Goal: Use online tool/utility

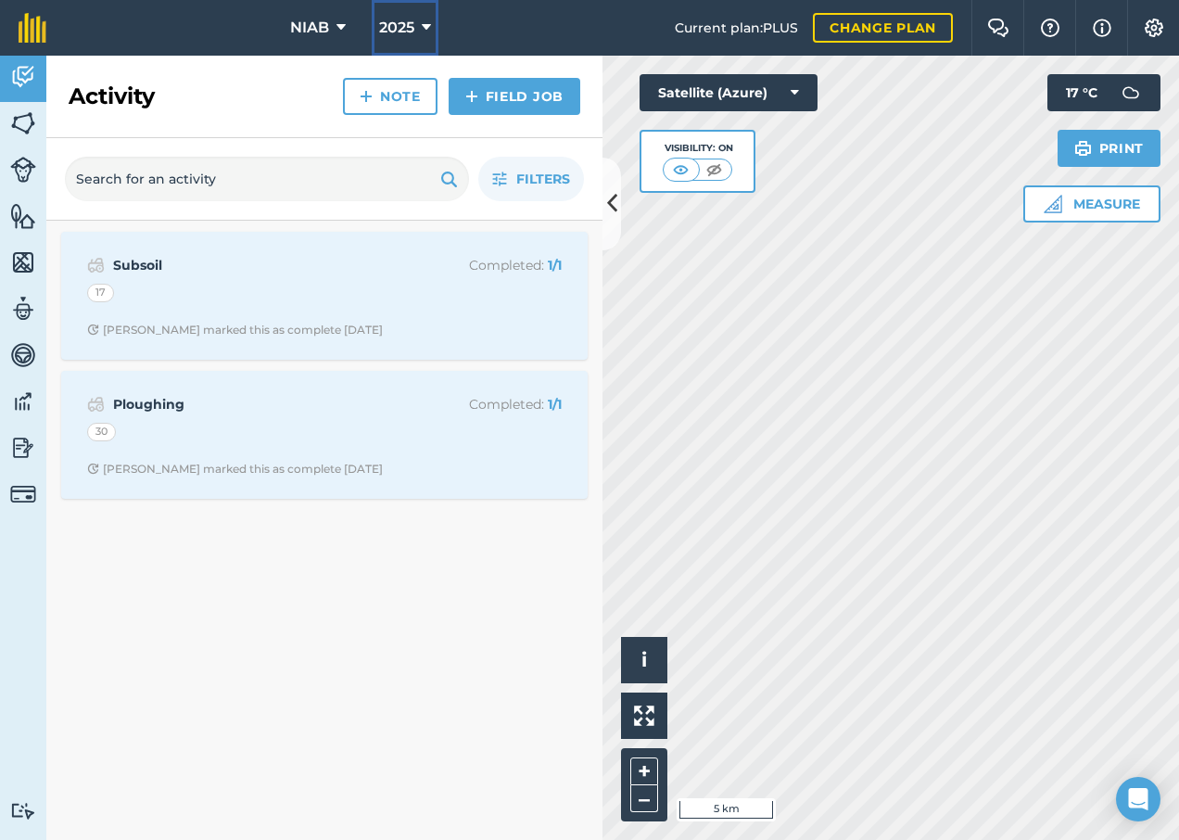
click at [426, 35] on icon at bounding box center [426, 28] width 9 height 22
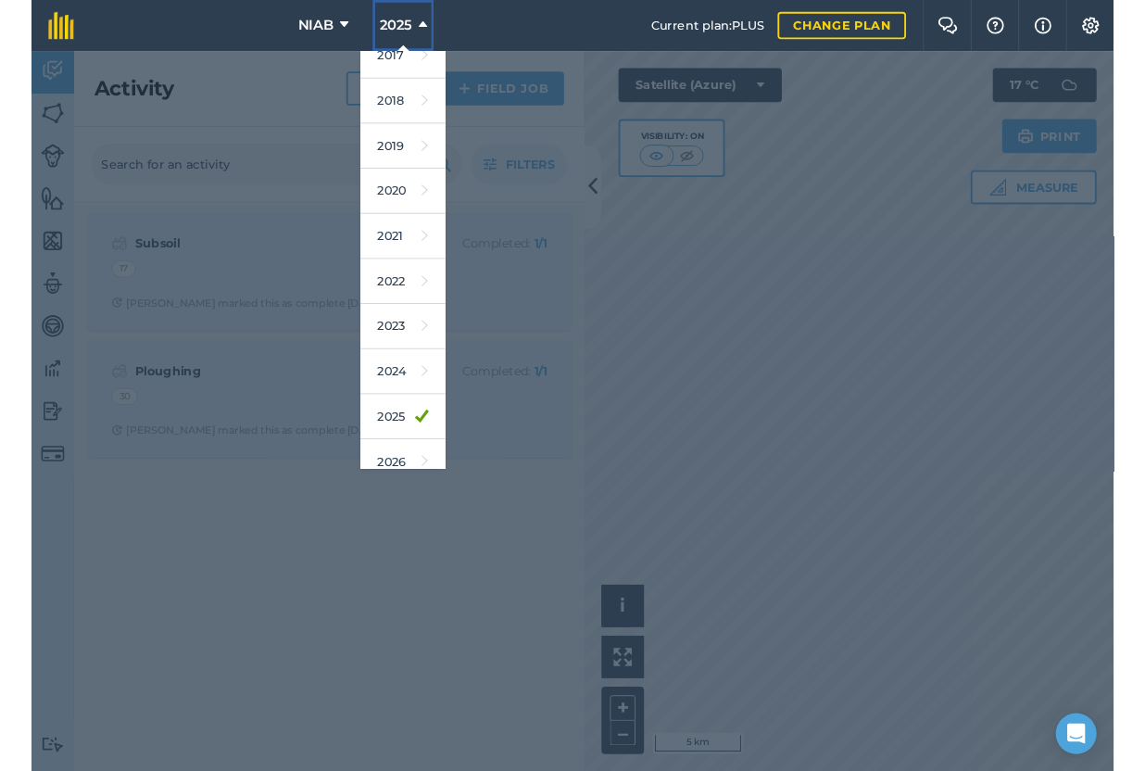
scroll to position [37, 0]
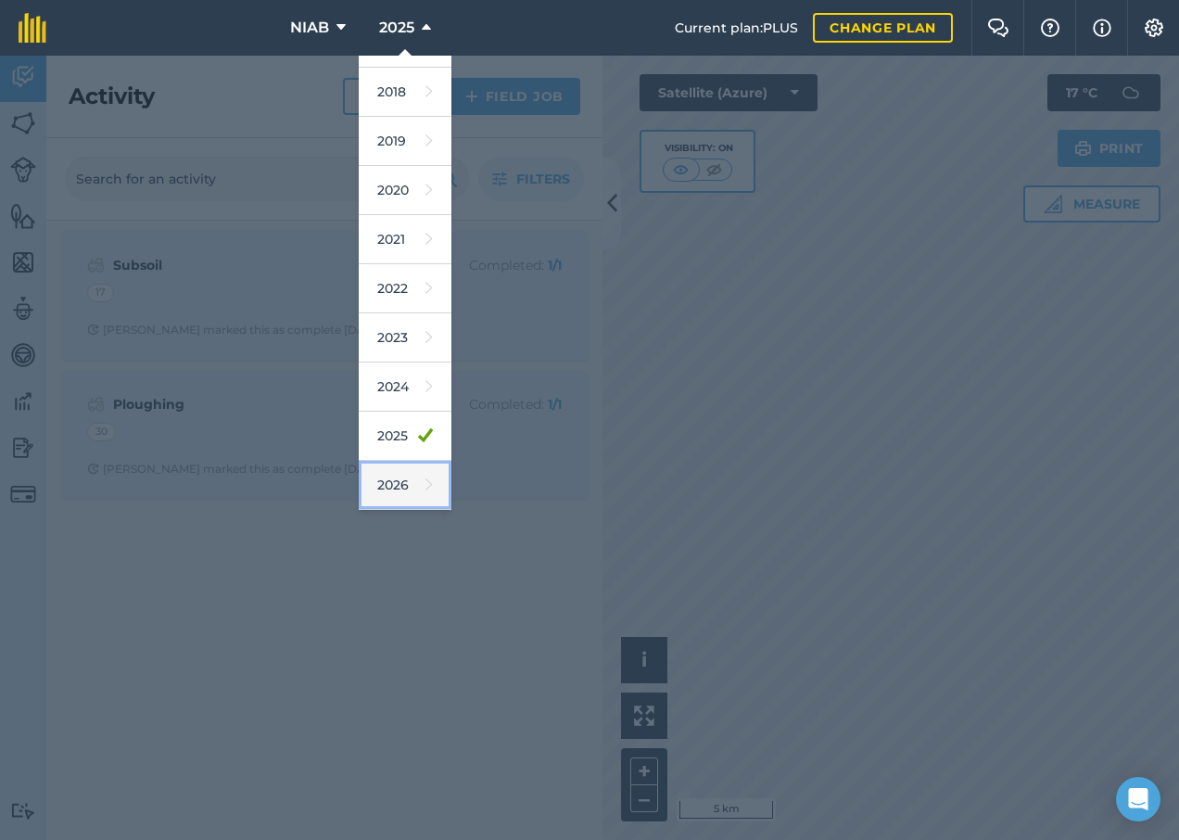
click at [403, 484] on link "2026" at bounding box center [405, 485] width 93 height 49
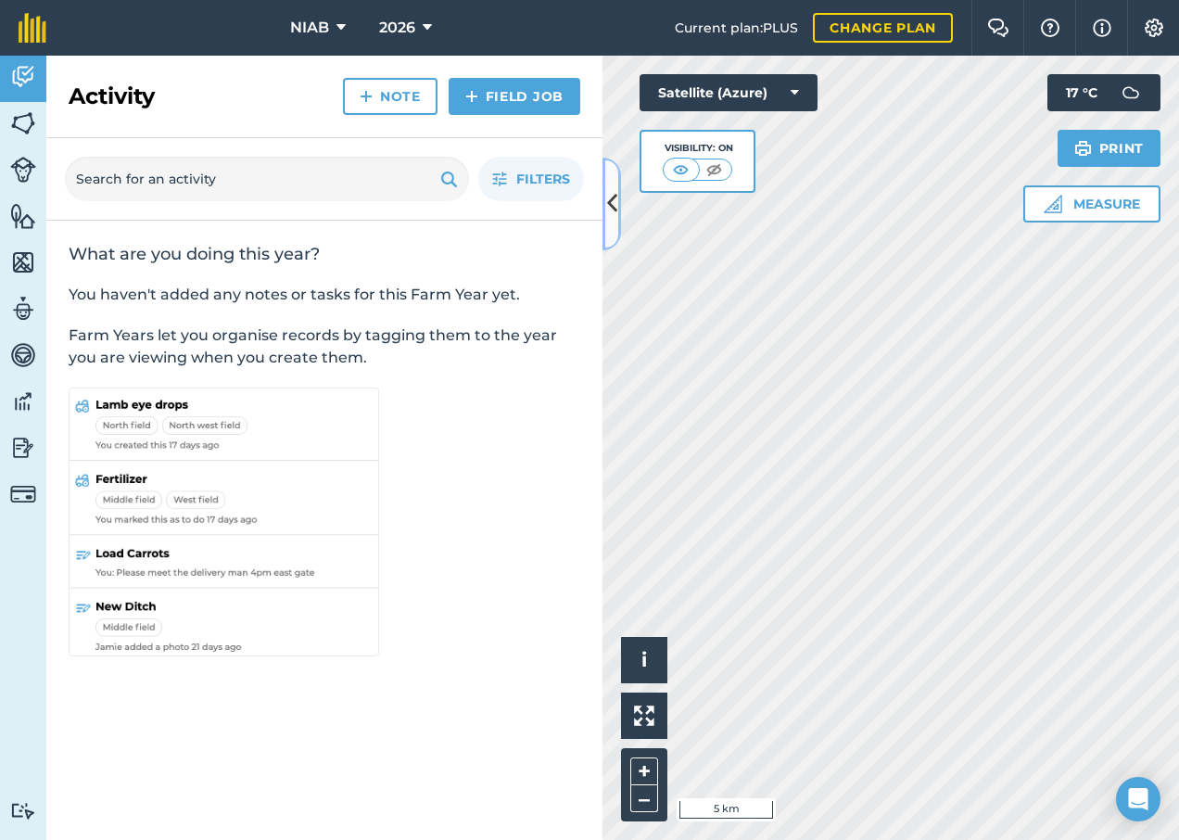
click at [613, 230] on button at bounding box center [611, 204] width 19 height 93
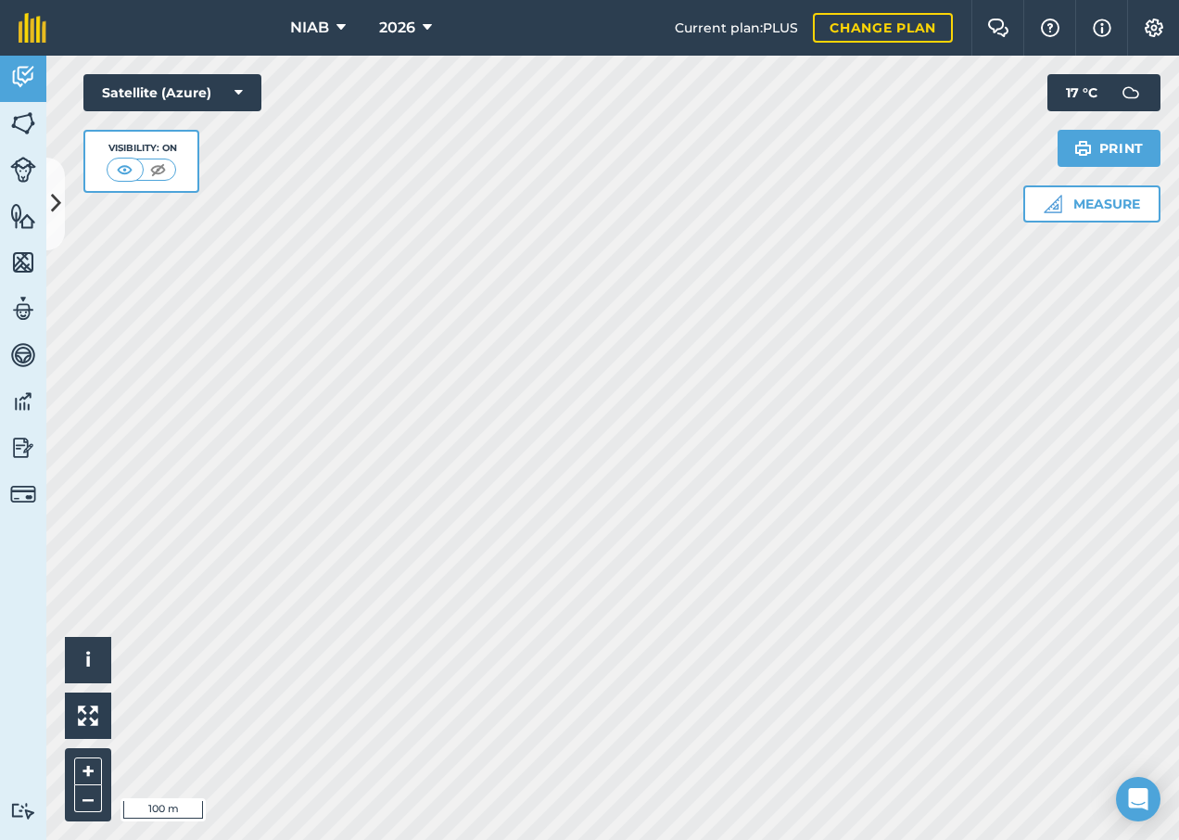
click at [821, 0] on html "NIAB 2026 Current plan : PLUS Change plan Farm Chat Help Info Settings NIAB - 2…" at bounding box center [589, 420] width 1179 height 840
click at [424, 18] on icon at bounding box center [427, 28] width 9 height 22
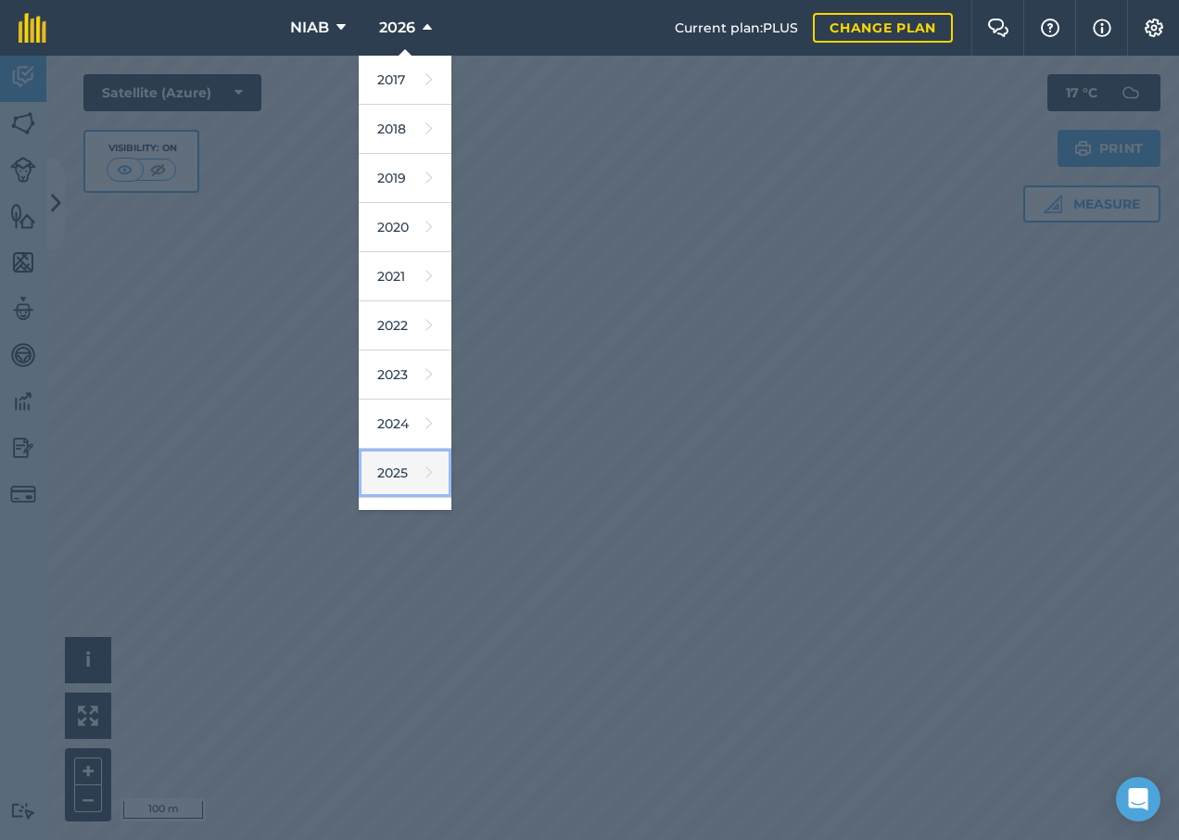
click at [425, 471] on icon at bounding box center [428, 473] width 7 height 26
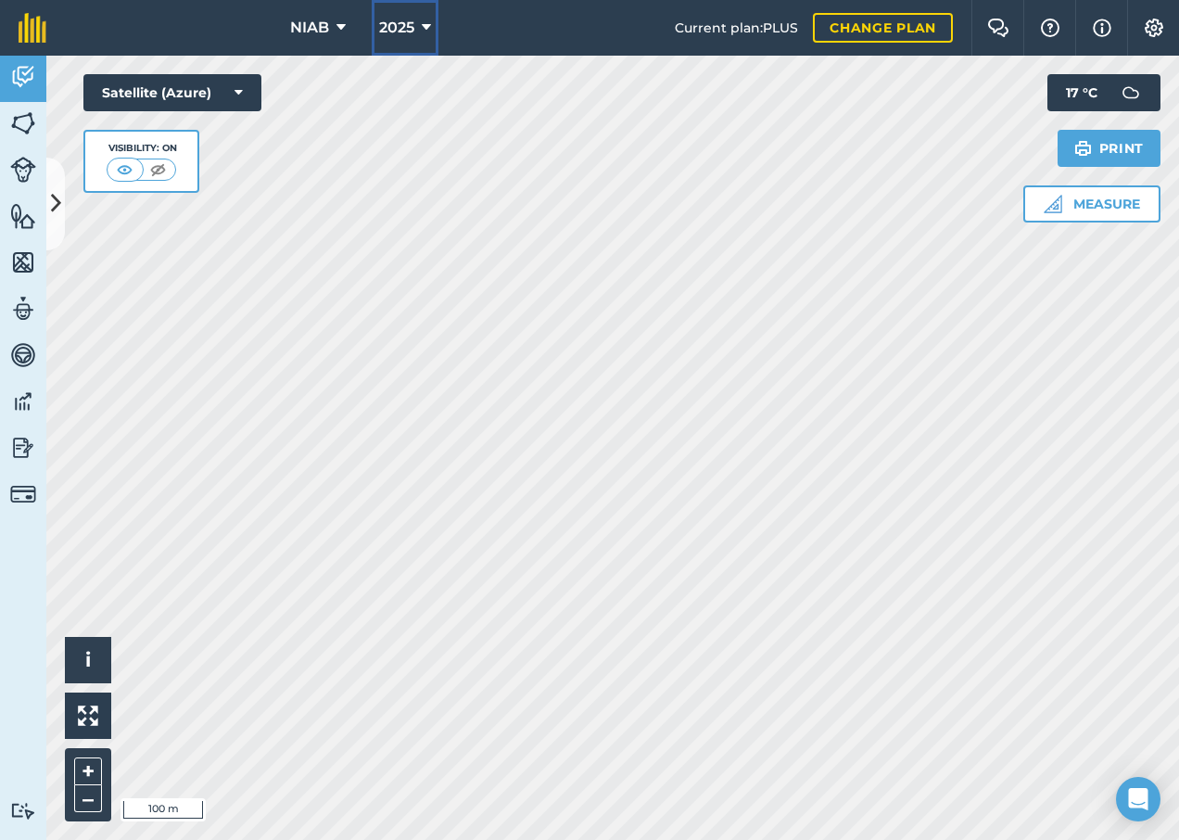
click at [423, 21] on icon at bounding box center [426, 28] width 9 height 22
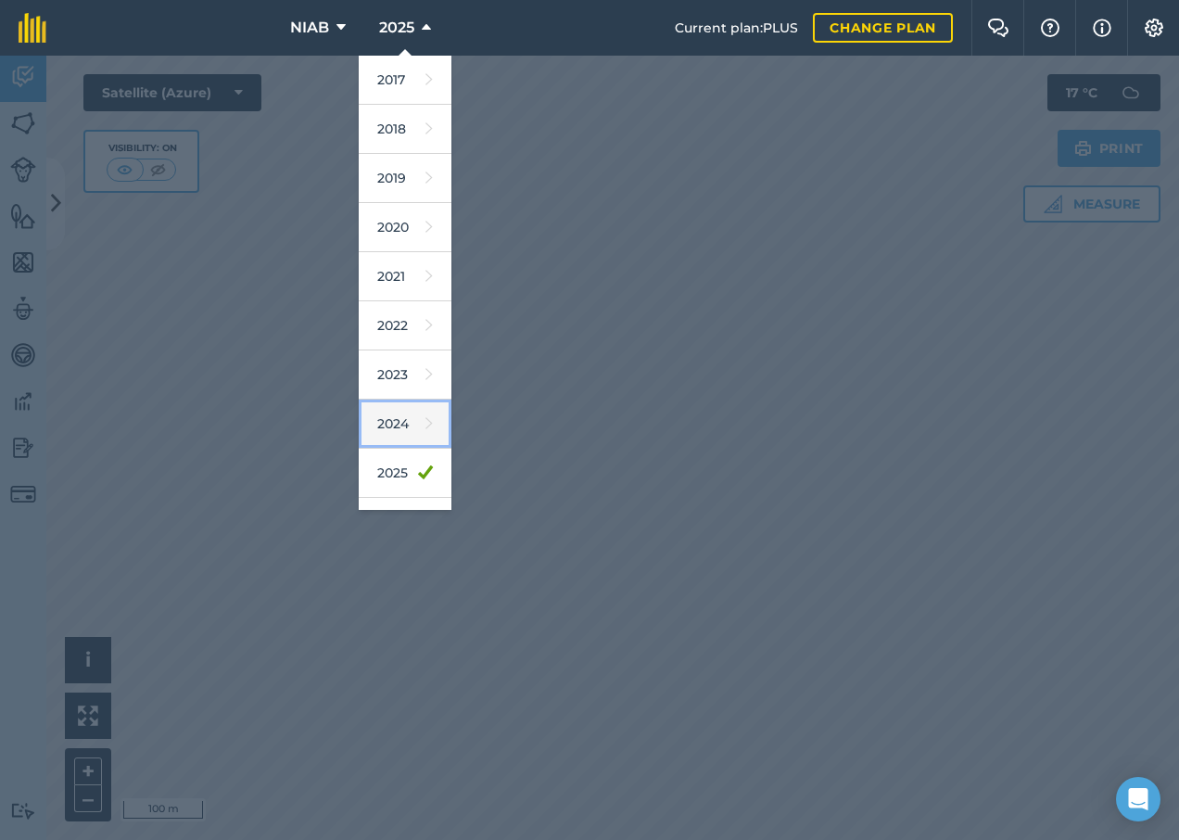
click at [405, 430] on link "2024" at bounding box center [405, 423] width 93 height 49
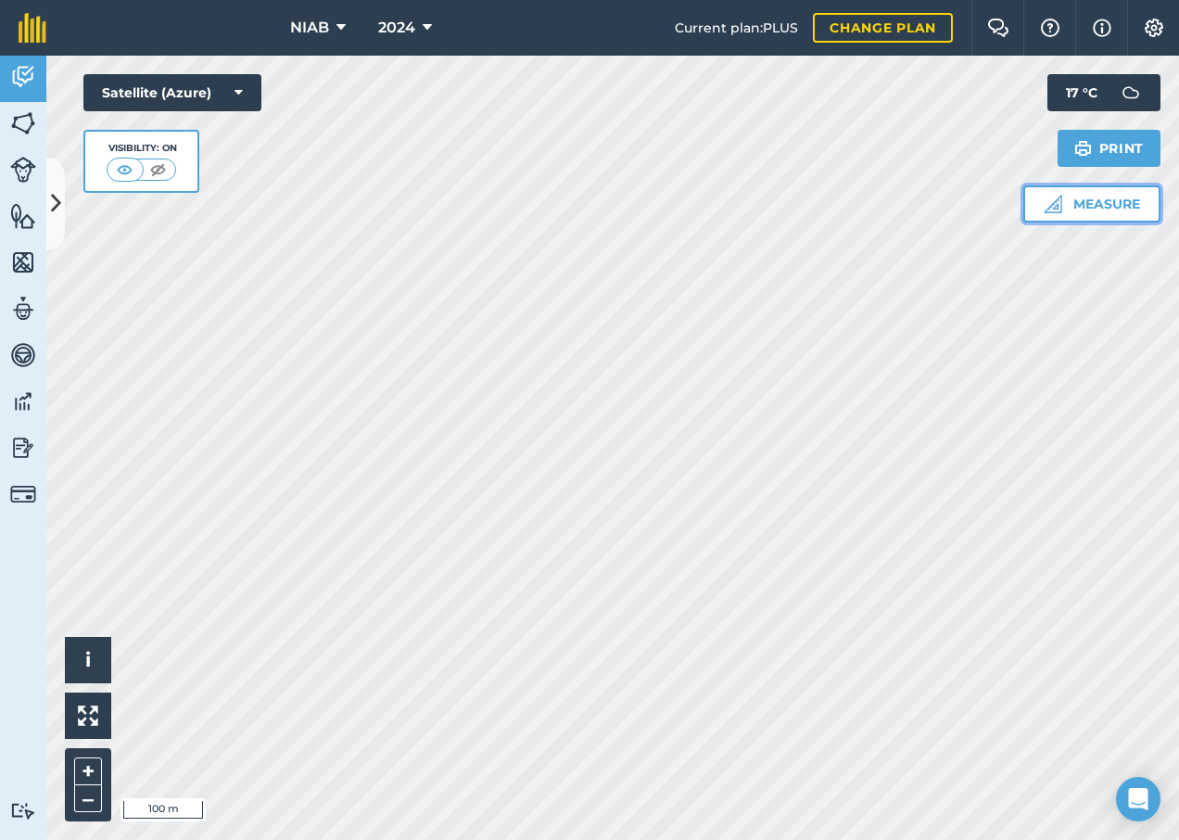
click at [1100, 211] on button "Measure" at bounding box center [1091, 203] width 137 height 37
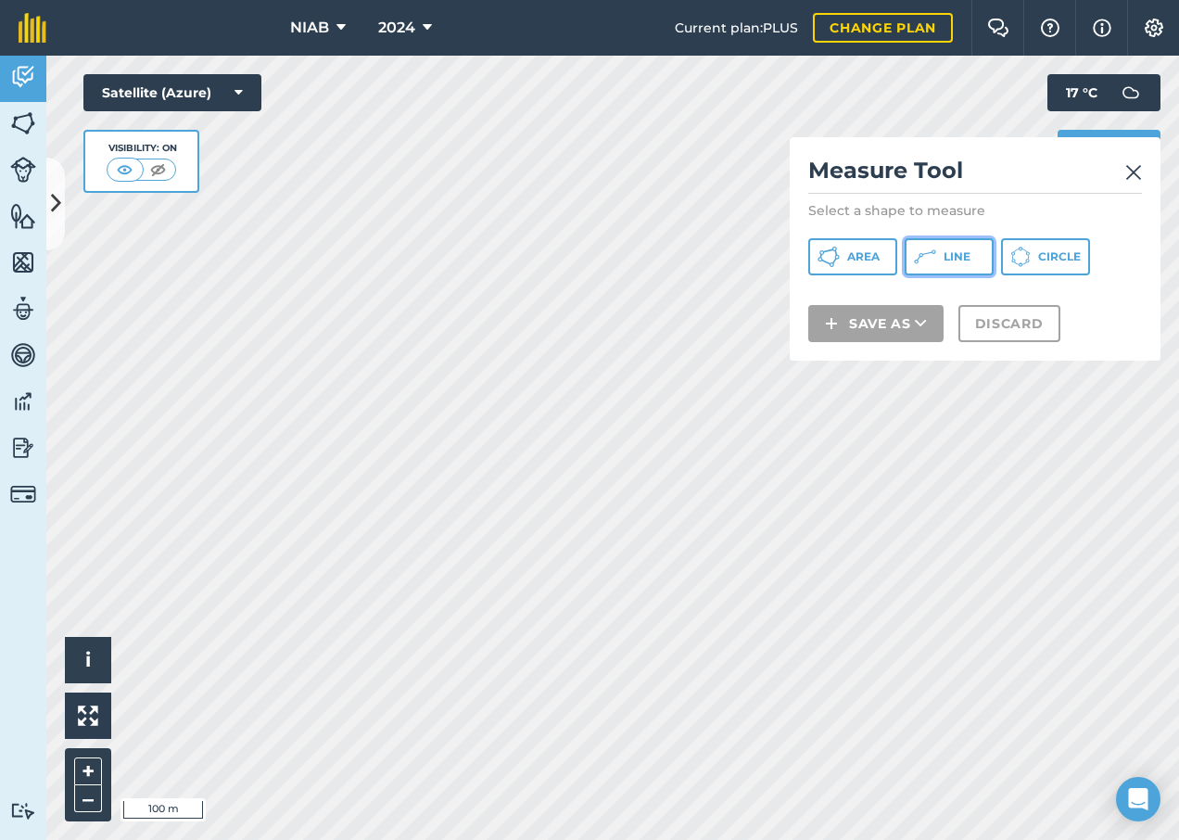
click at [968, 263] on span "Line" at bounding box center [956, 256] width 27 height 15
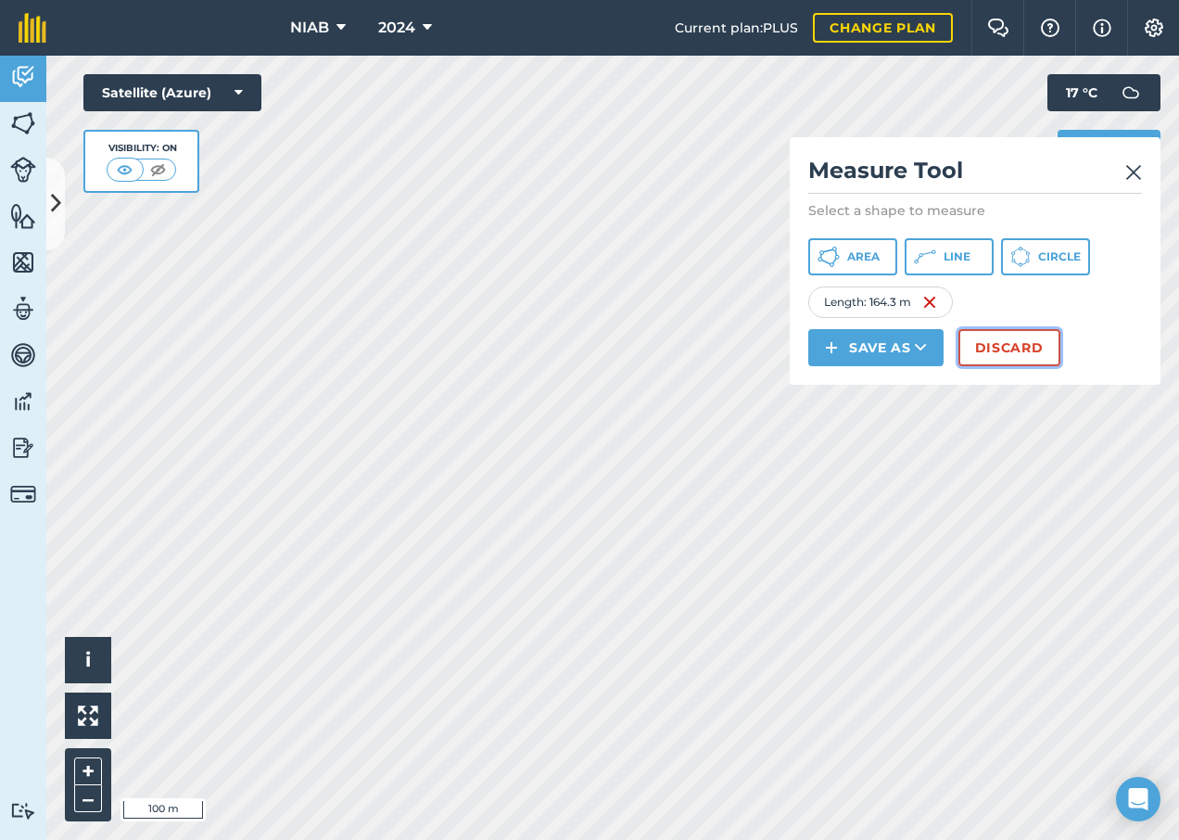
click at [1017, 342] on button "Discard" at bounding box center [1009, 347] width 102 height 37
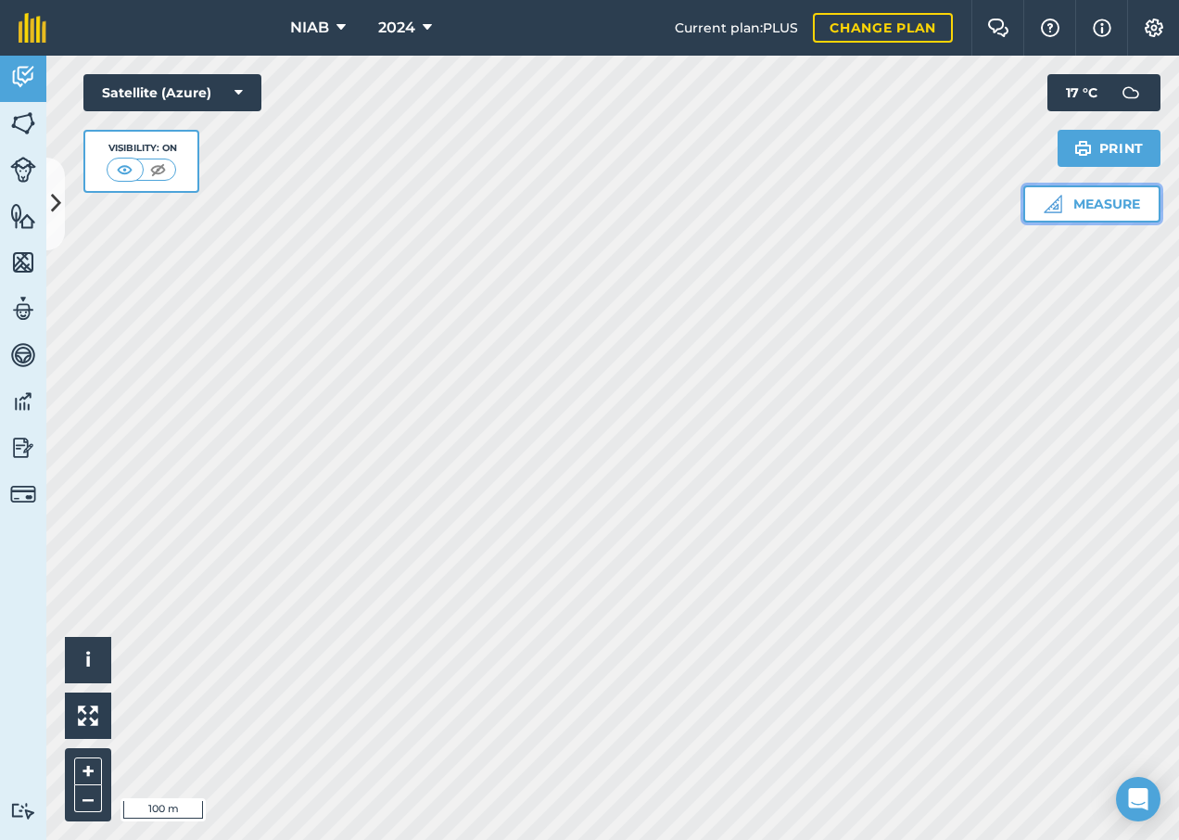
click at [1070, 210] on button "Measure" at bounding box center [1091, 203] width 137 height 37
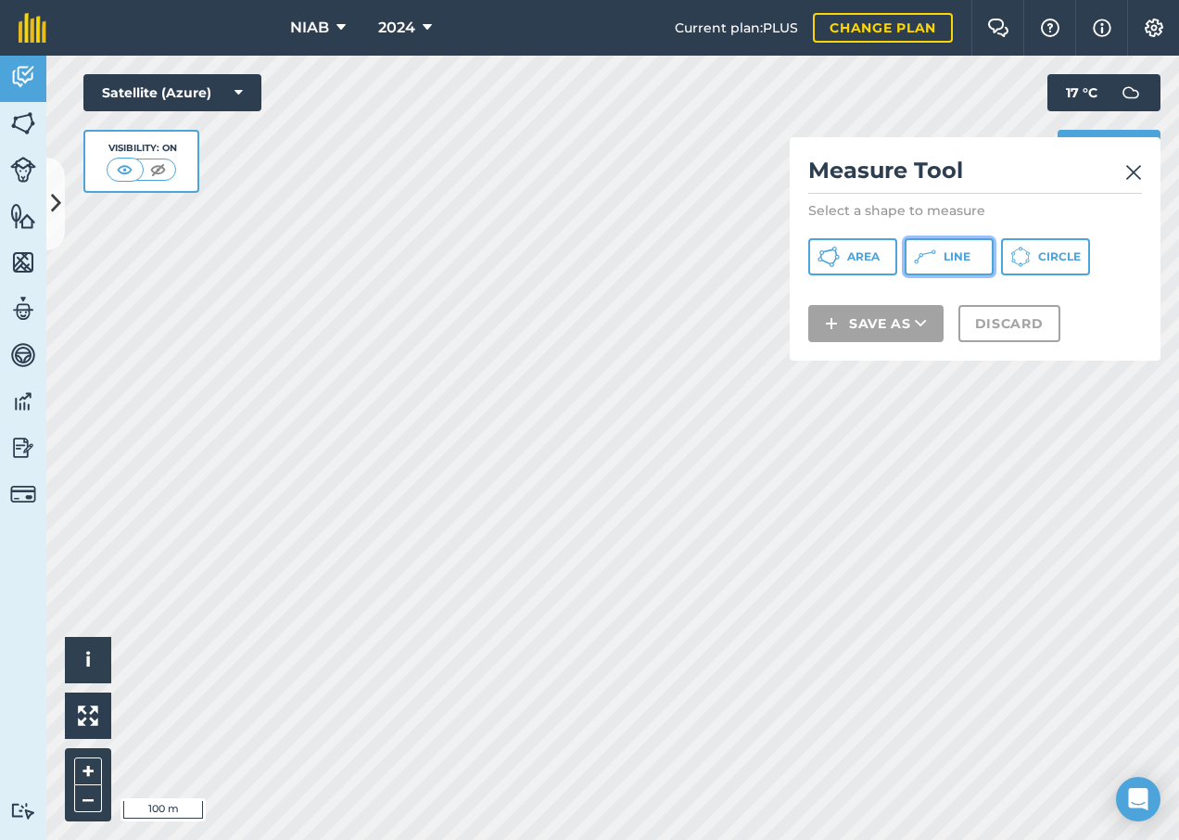
click at [937, 259] on button "Line" at bounding box center [949, 256] width 89 height 37
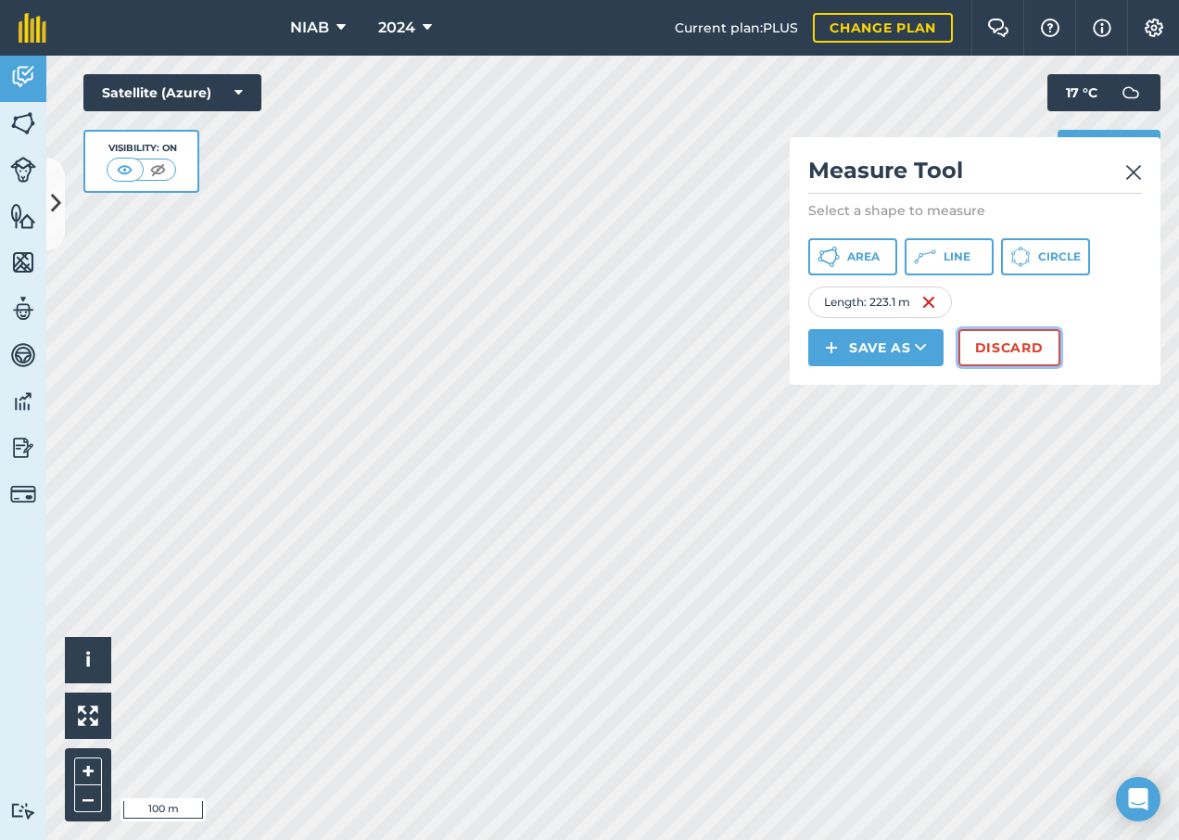
click at [993, 354] on button "Discard" at bounding box center [1009, 347] width 102 height 37
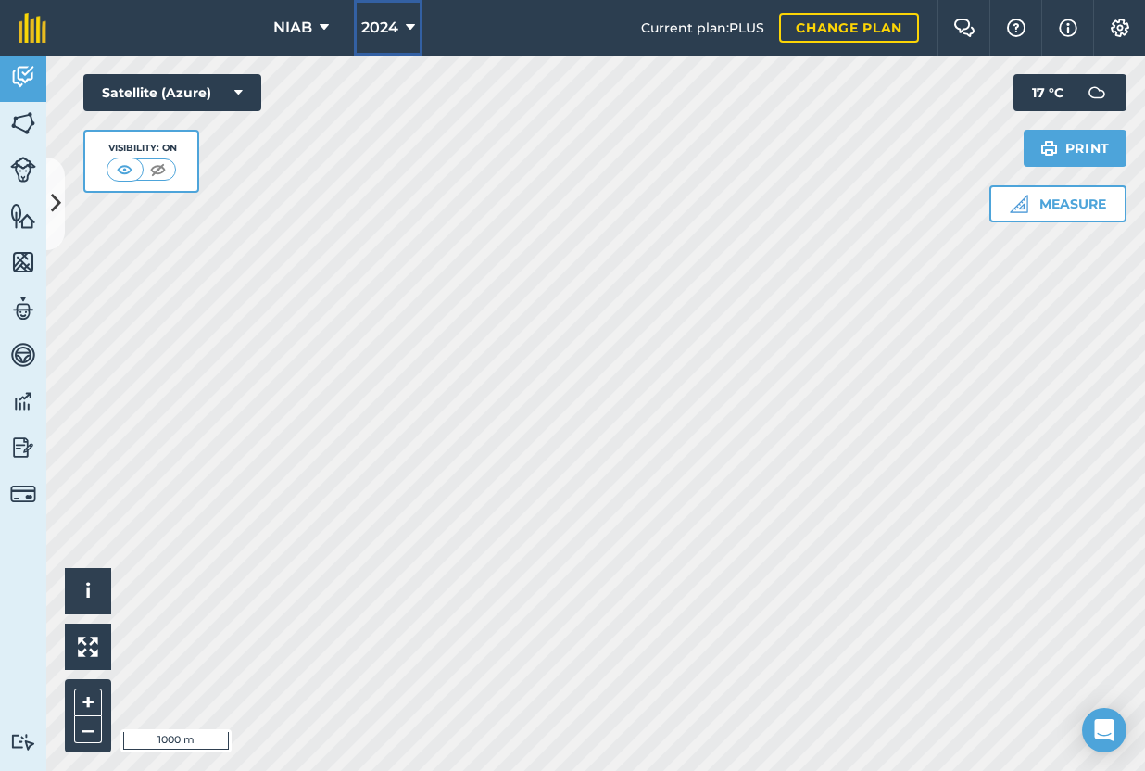
click at [411, 21] on icon at bounding box center [410, 28] width 9 height 22
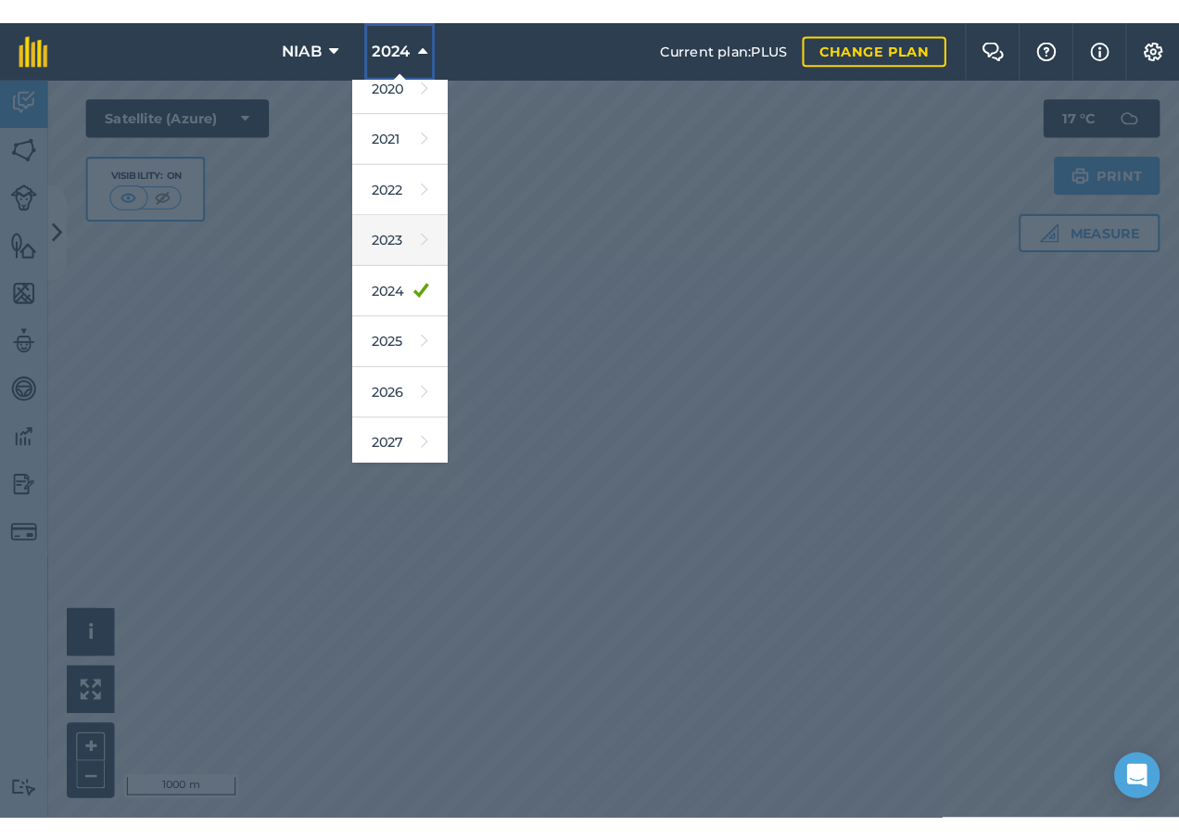
scroll to position [170, 0]
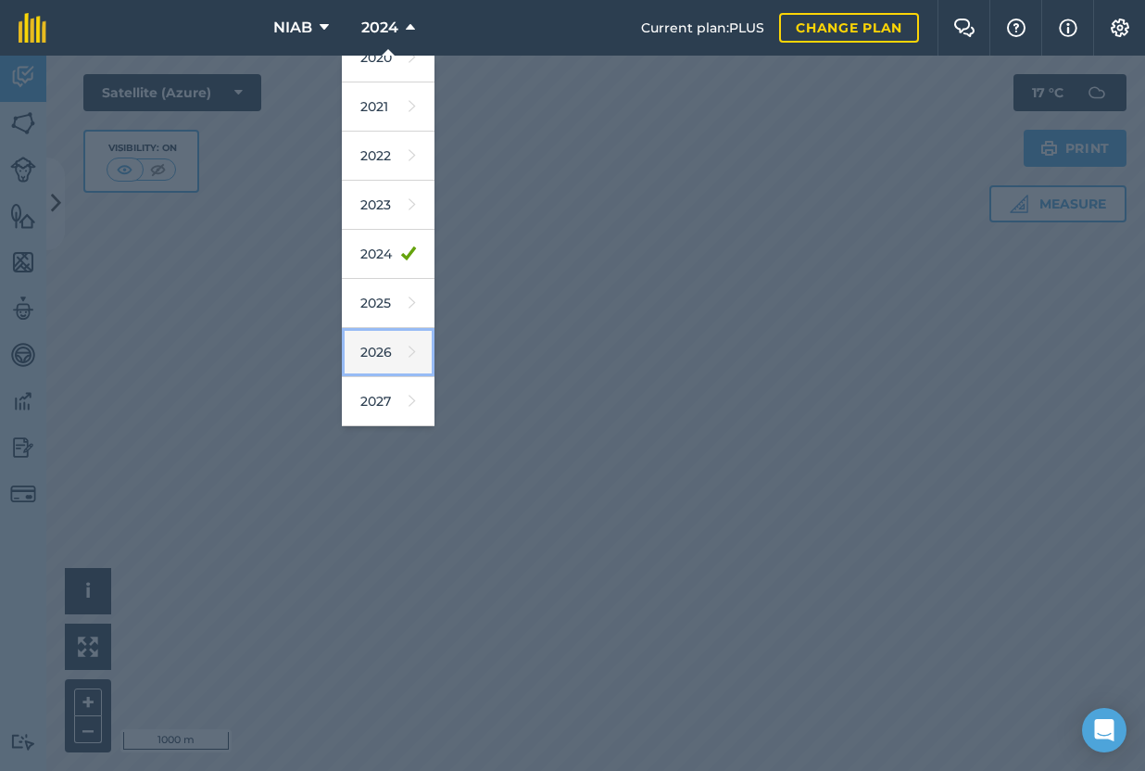
click at [393, 356] on link "2026" at bounding box center [388, 352] width 93 height 49
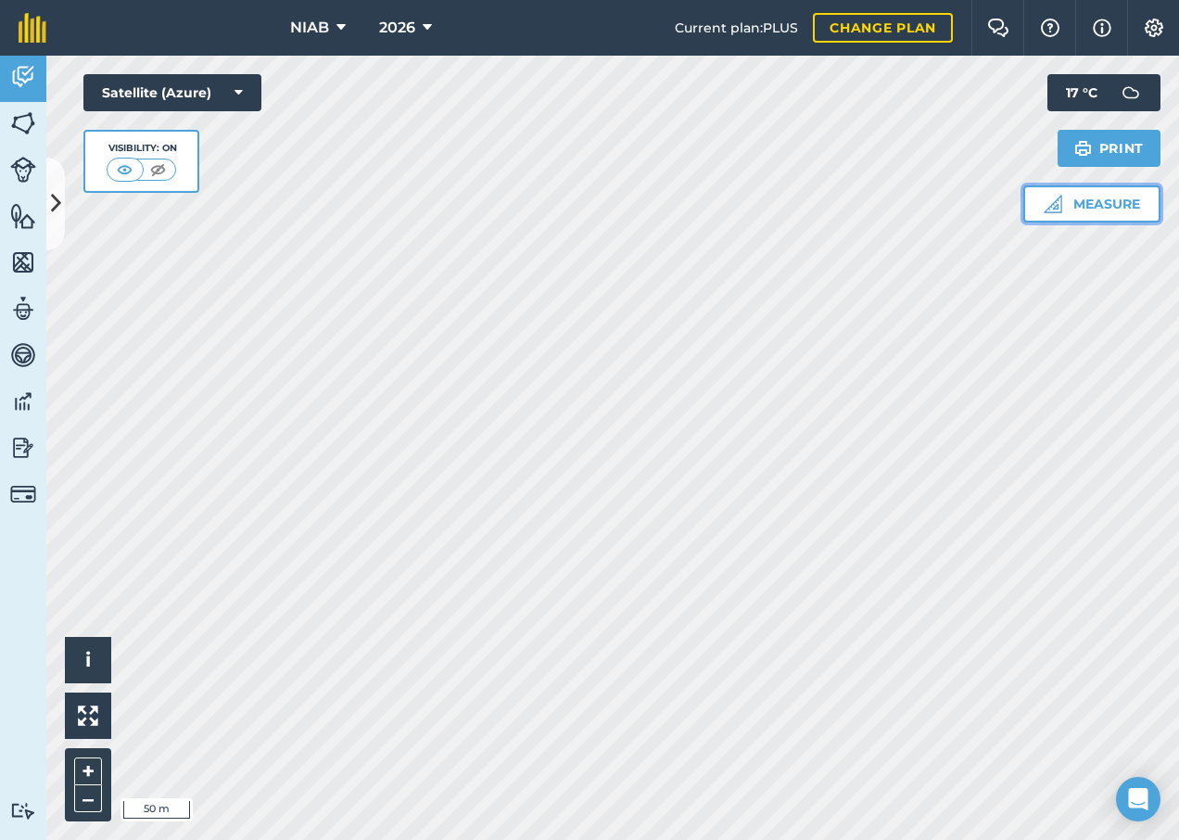
click at [1061, 213] on button "Measure" at bounding box center [1091, 203] width 137 height 37
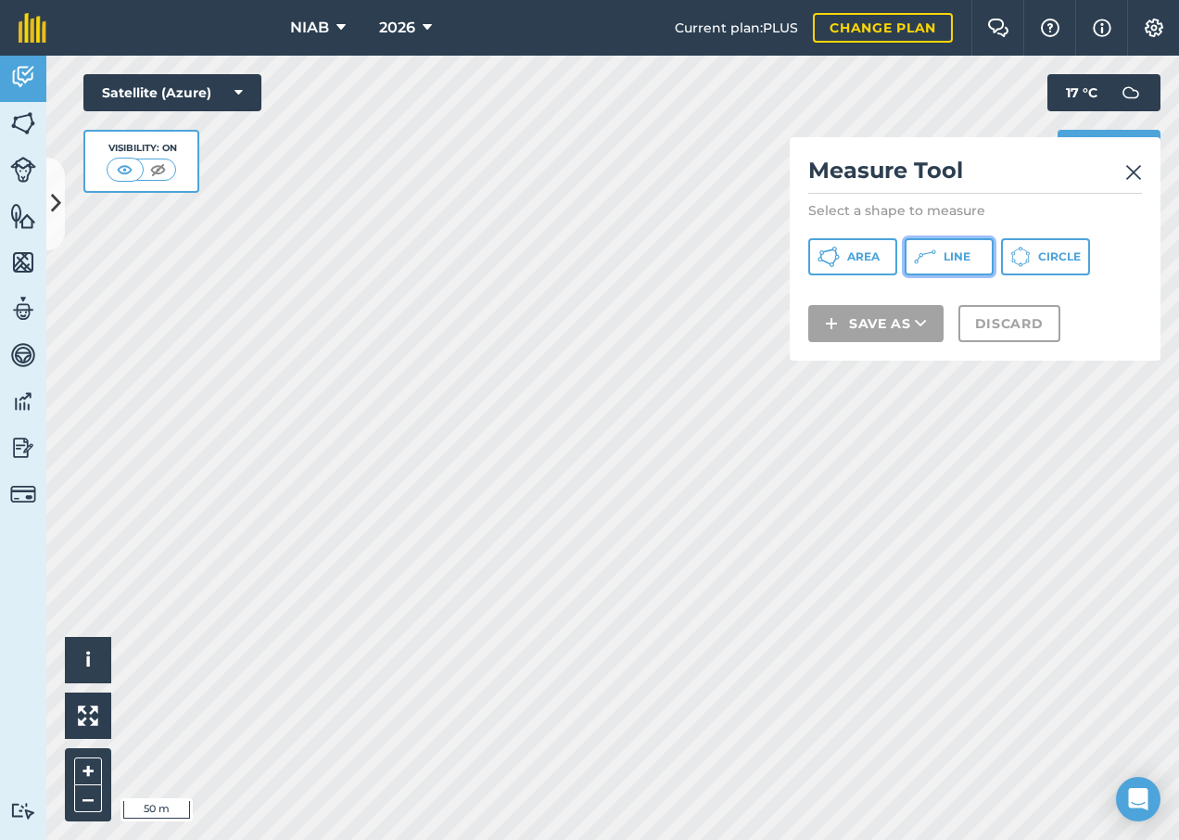
click at [840, 251] on icon at bounding box center [828, 257] width 22 height 22
click at [942, 586] on div "Click to start drawing i © 2025 TomTom, Microsoft 50 m + – Satellite (Azure) Vi…" at bounding box center [612, 448] width 1133 height 784
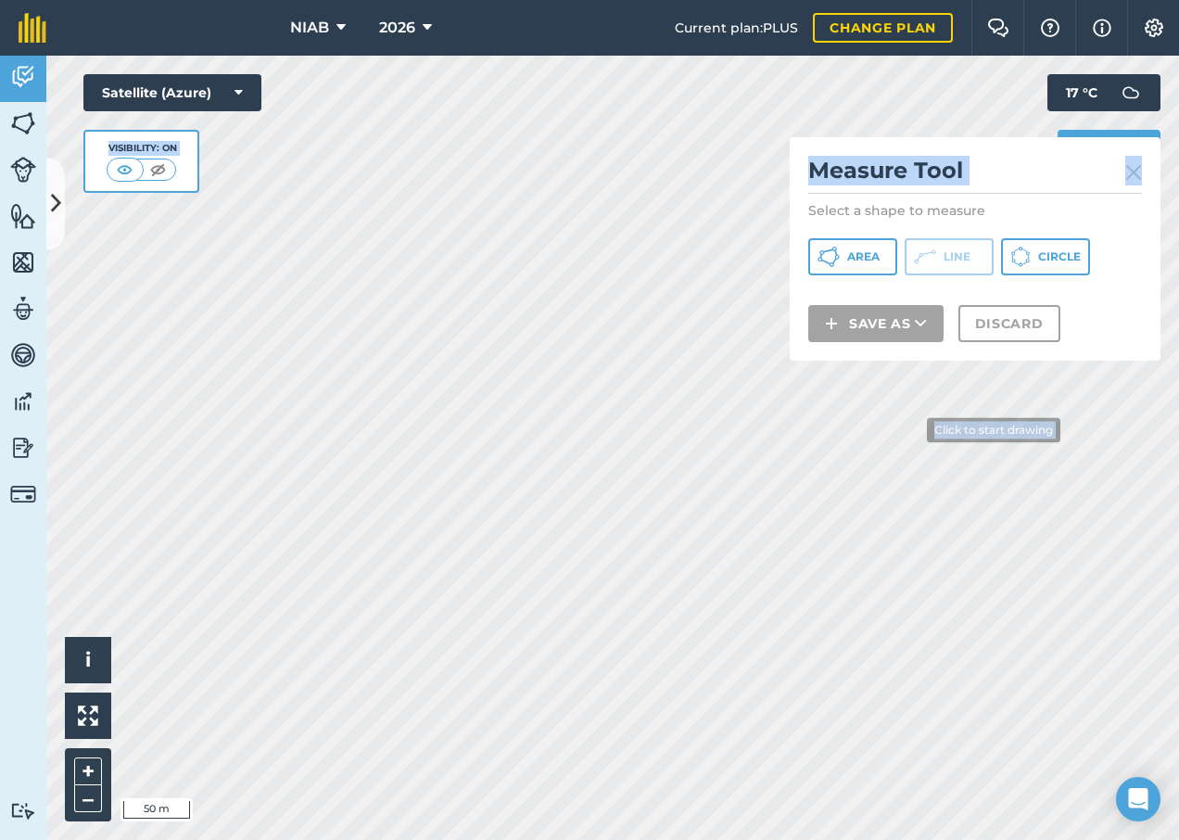
click at [913, 430] on div "Click to start drawing i © 2025 TomTom, Microsoft 50 m + – Satellite (Azure) Vi…" at bounding box center [612, 448] width 1133 height 784
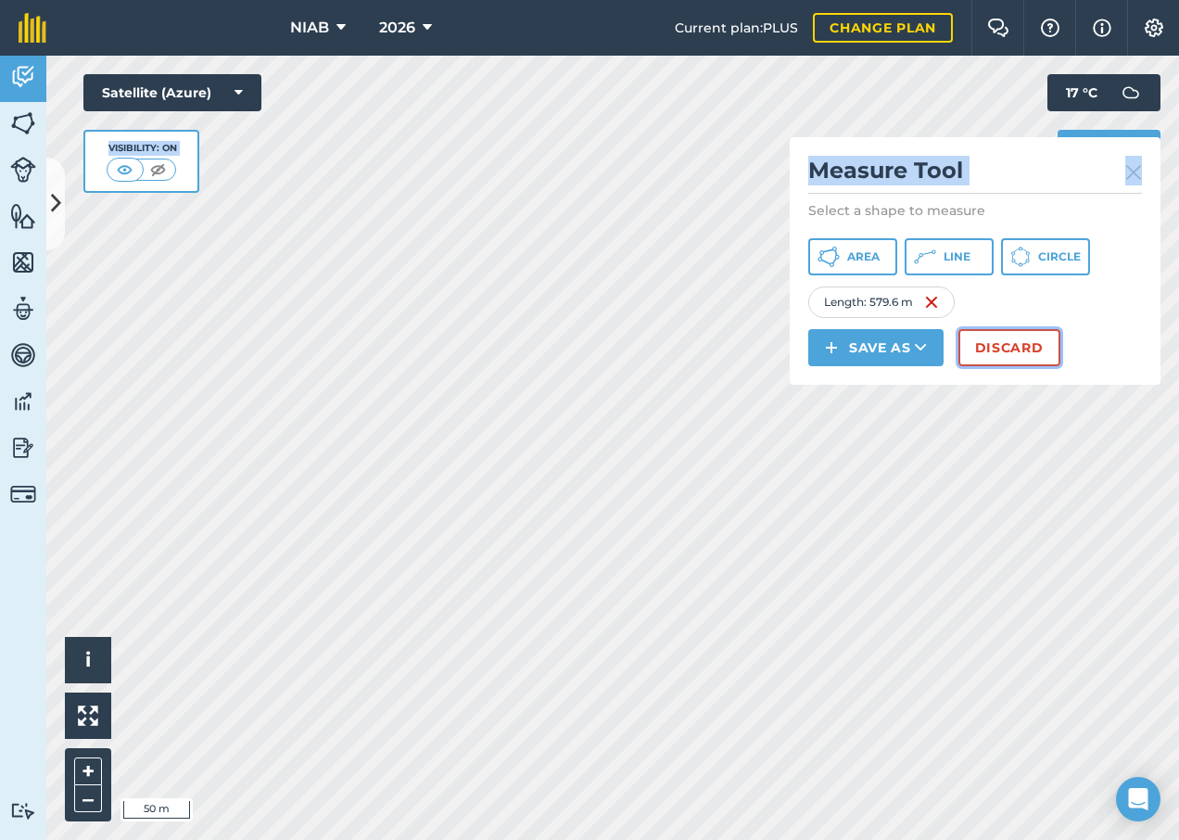
click at [1018, 345] on button "Discard" at bounding box center [1009, 347] width 102 height 37
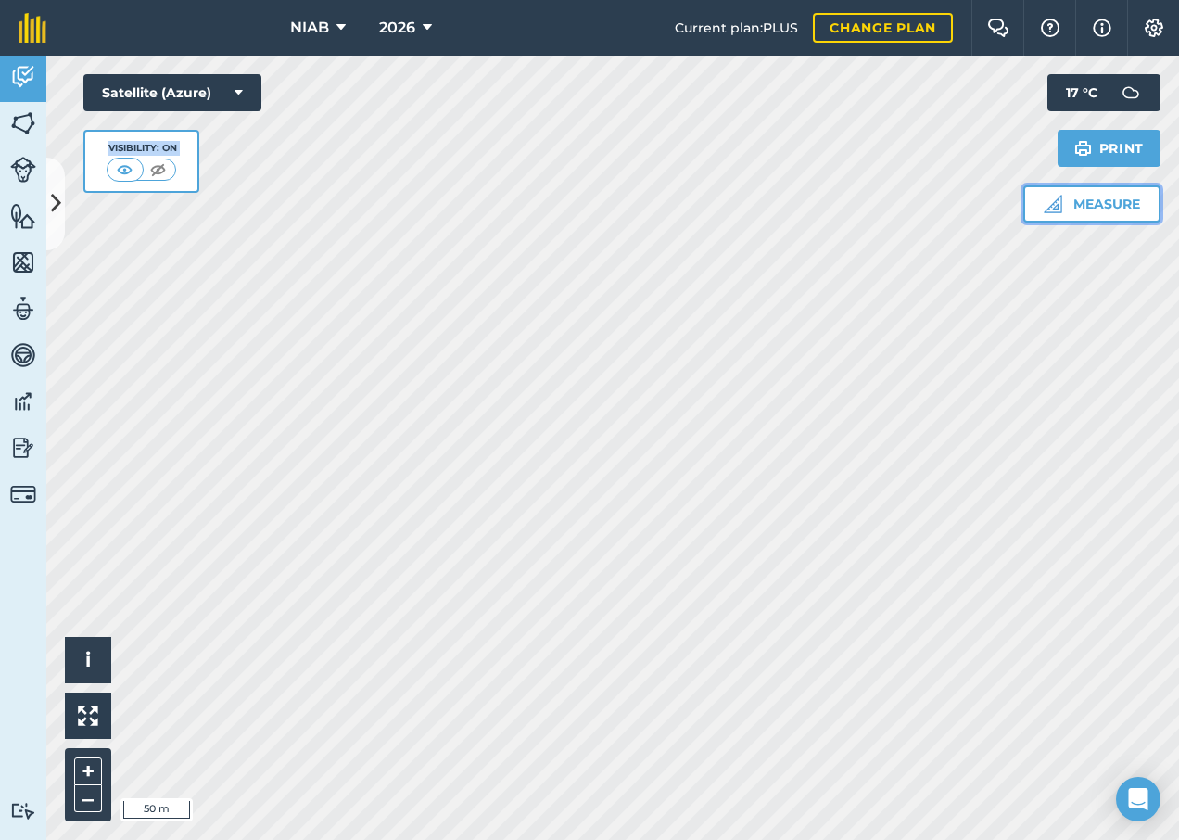
click at [1052, 202] on img at bounding box center [1053, 204] width 19 height 19
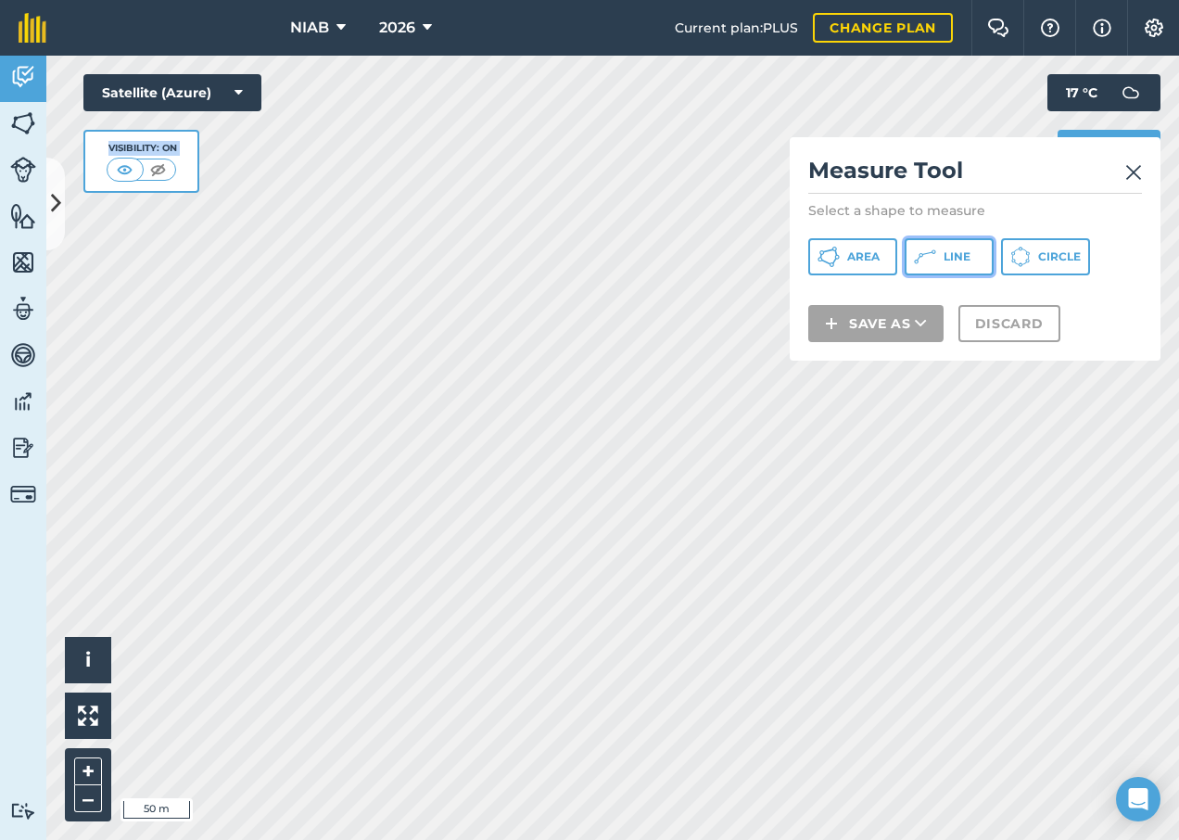
click at [972, 254] on button "Line" at bounding box center [949, 256] width 89 height 37
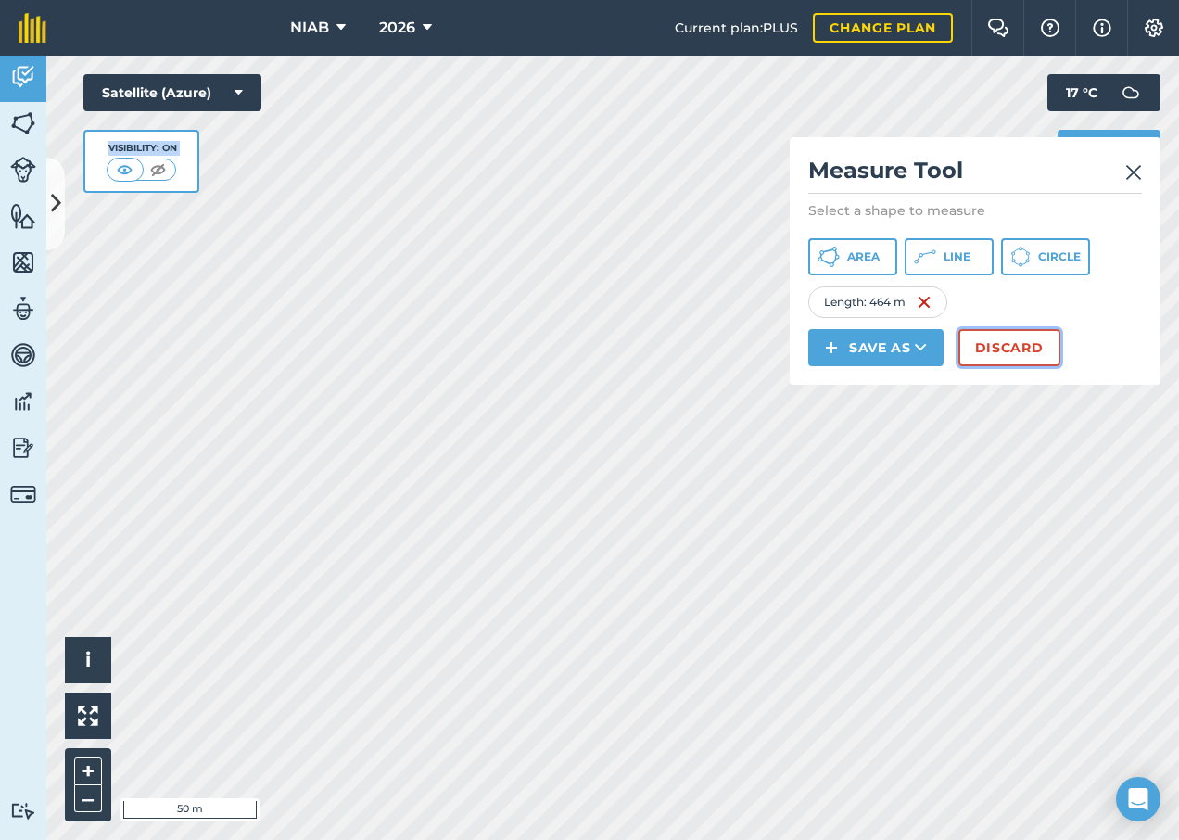
click at [994, 344] on button "Discard" at bounding box center [1009, 347] width 102 height 37
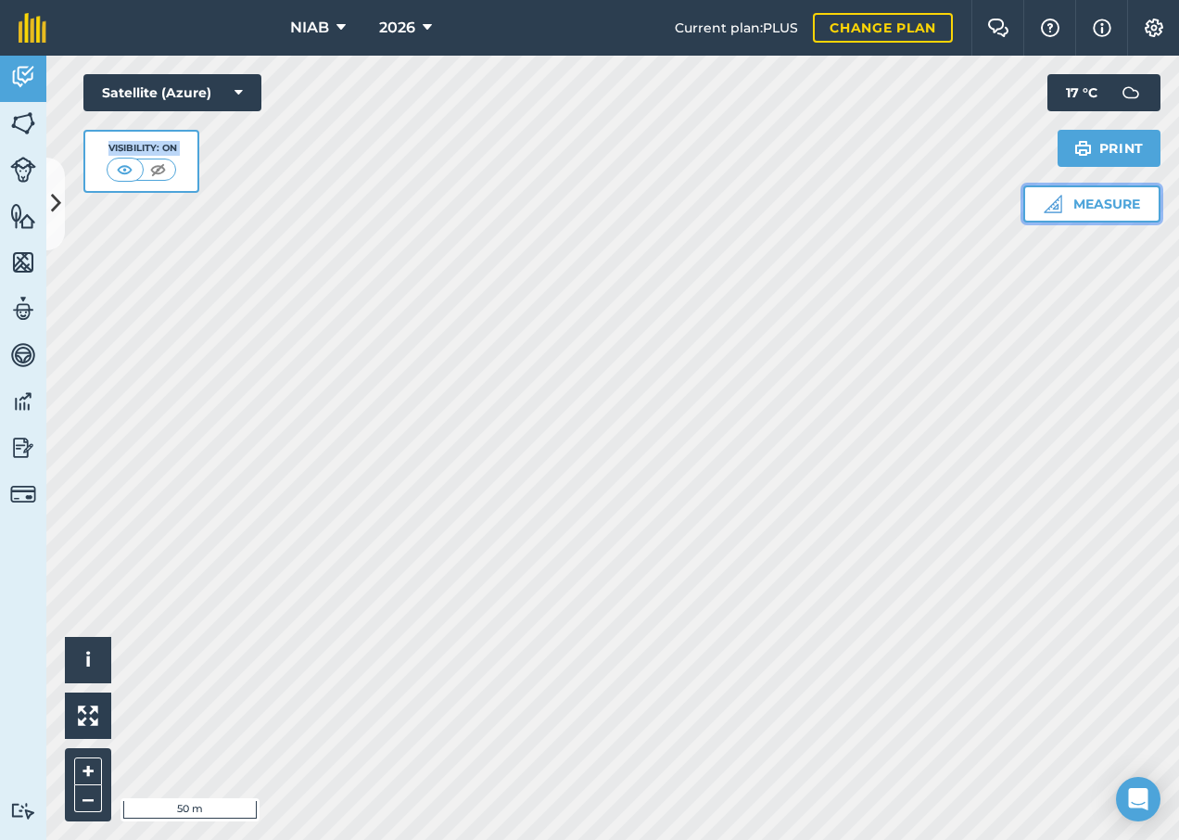
click at [1092, 206] on button "Measure" at bounding box center [1091, 203] width 137 height 37
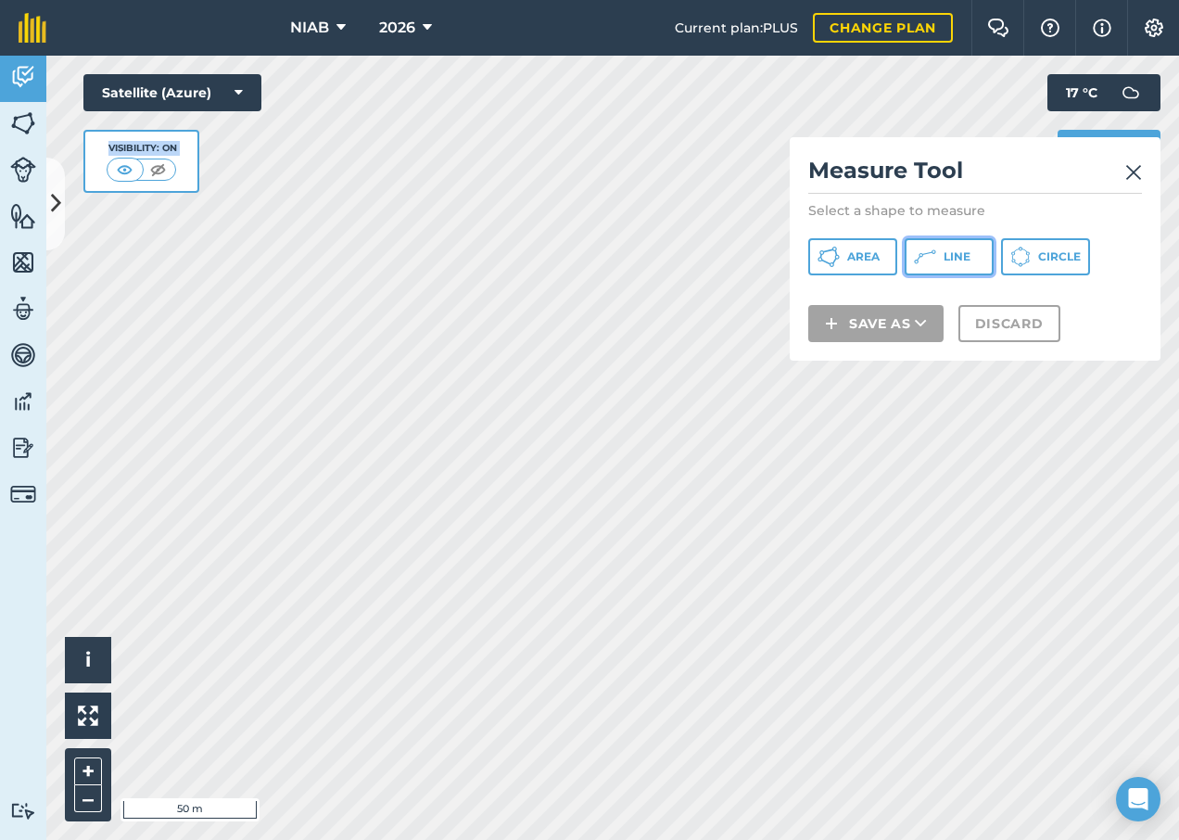
click at [963, 261] on span "Line" at bounding box center [956, 256] width 27 height 15
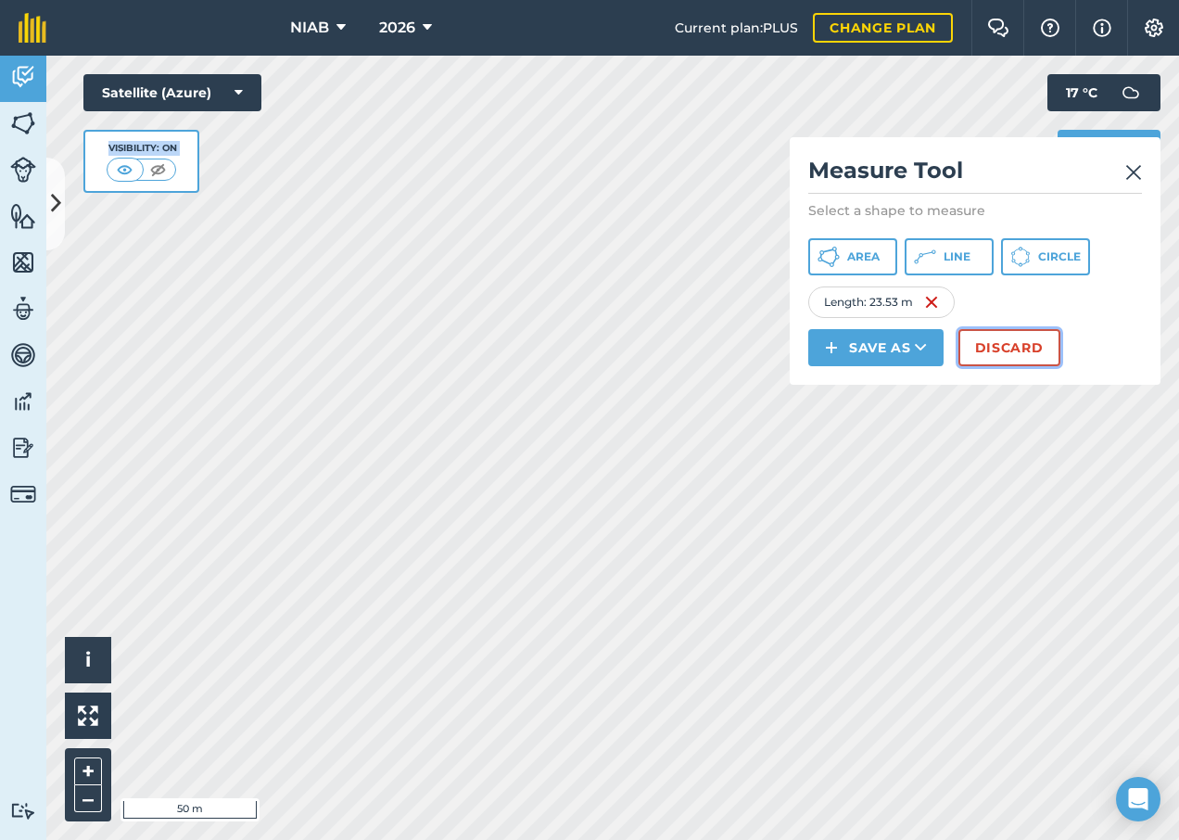
click at [1004, 357] on button "Discard" at bounding box center [1009, 347] width 102 height 37
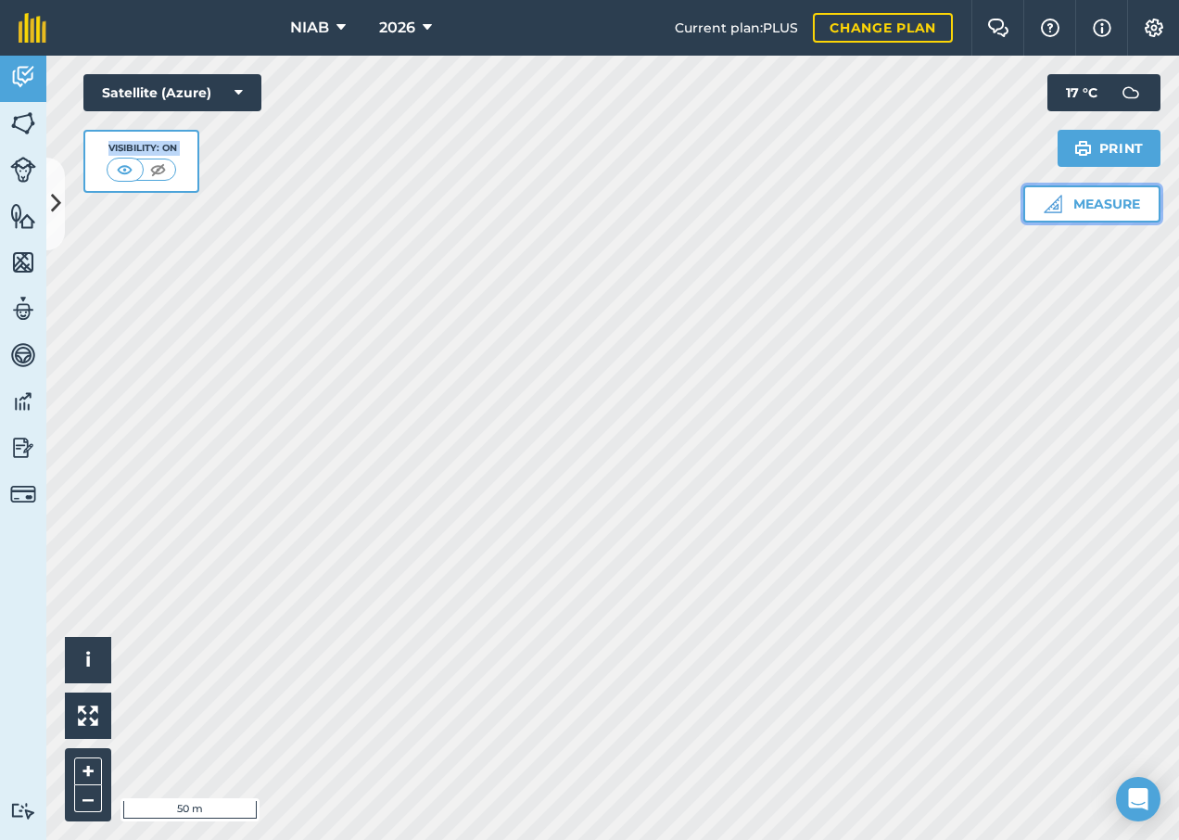
click at [1127, 197] on button "Measure" at bounding box center [1091, 203] width 137 height 37
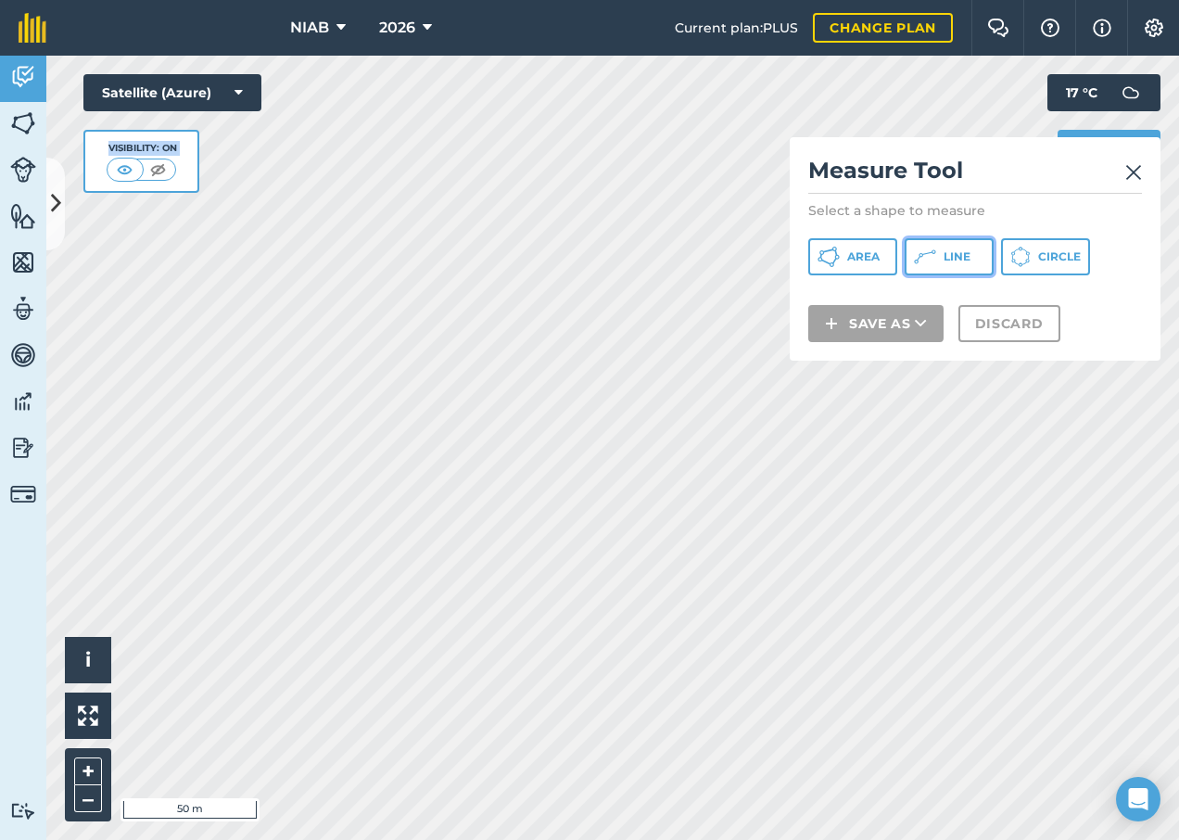
click at [947, 268] on button "Line" at bounding box center [949, 256] width 89 height 37
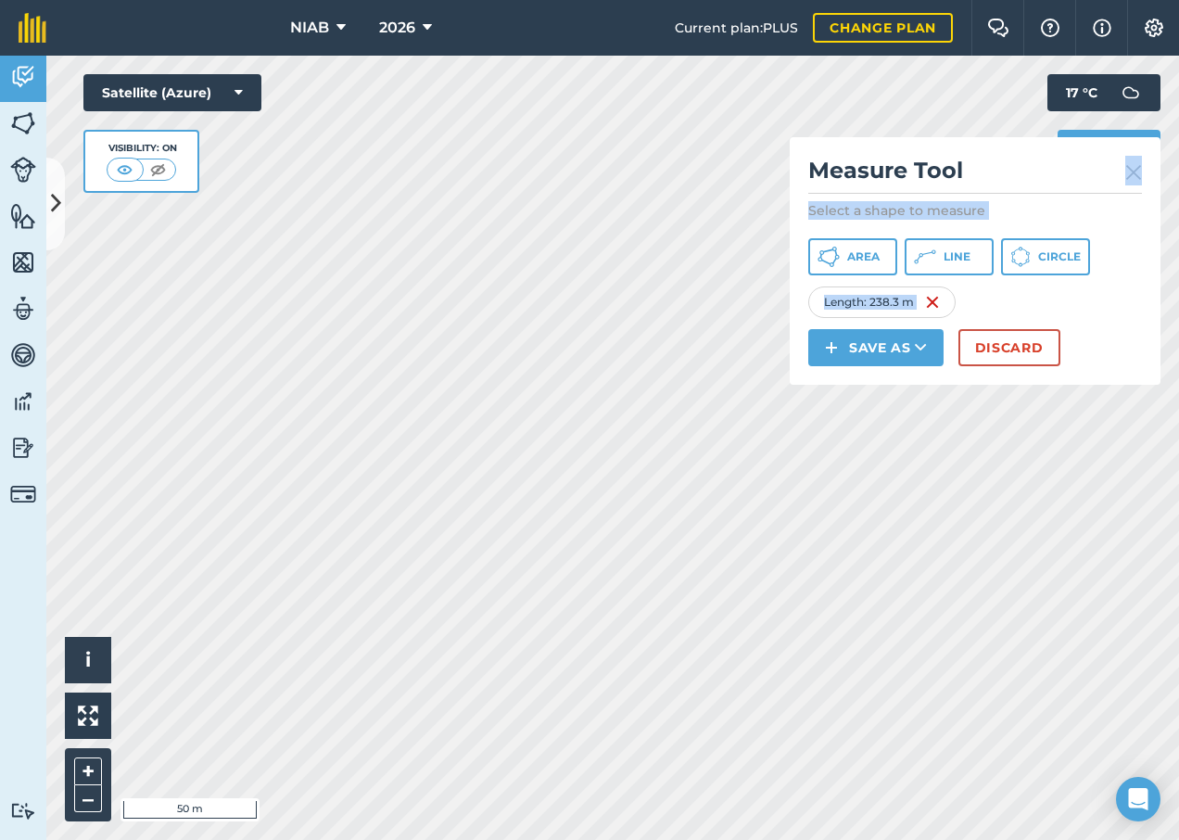
drag, startPoint x: 983, startPoint y: 176, endPoint x: 983, endPoint y: 316, distance: 139.9
click at [983, 316] on div "Measure Tool Select a shape to measure Area Line Circle Length : 238.3 m Save a…" at bounding box center [975, 260] width 371 height 247
click at [958, 259] on span "Line" at bounding box center [956, 256] width 27 height 15
click at [130, 839] on html "NIAB 2026 Current plan : PLUS Change plan Farm Chat Help Info Settings NIAB - 2…" at bounding box center [589, 420] width 1179 height 840
